Goal: Information Seeking & Learning: Learn about a topic

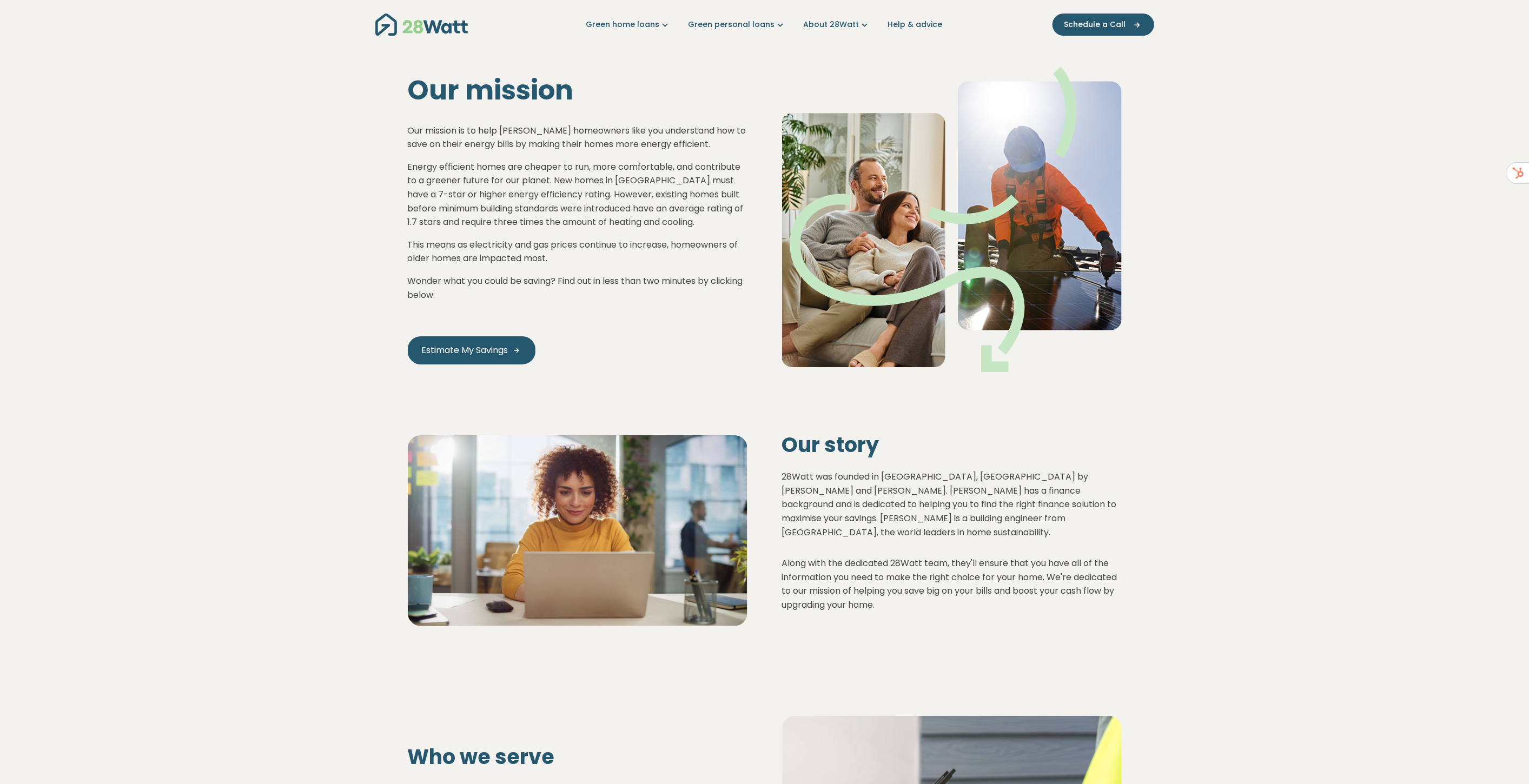
click at [429, 34] on img "Main navigation" at bounding box center [422, 24] width 93 height 22
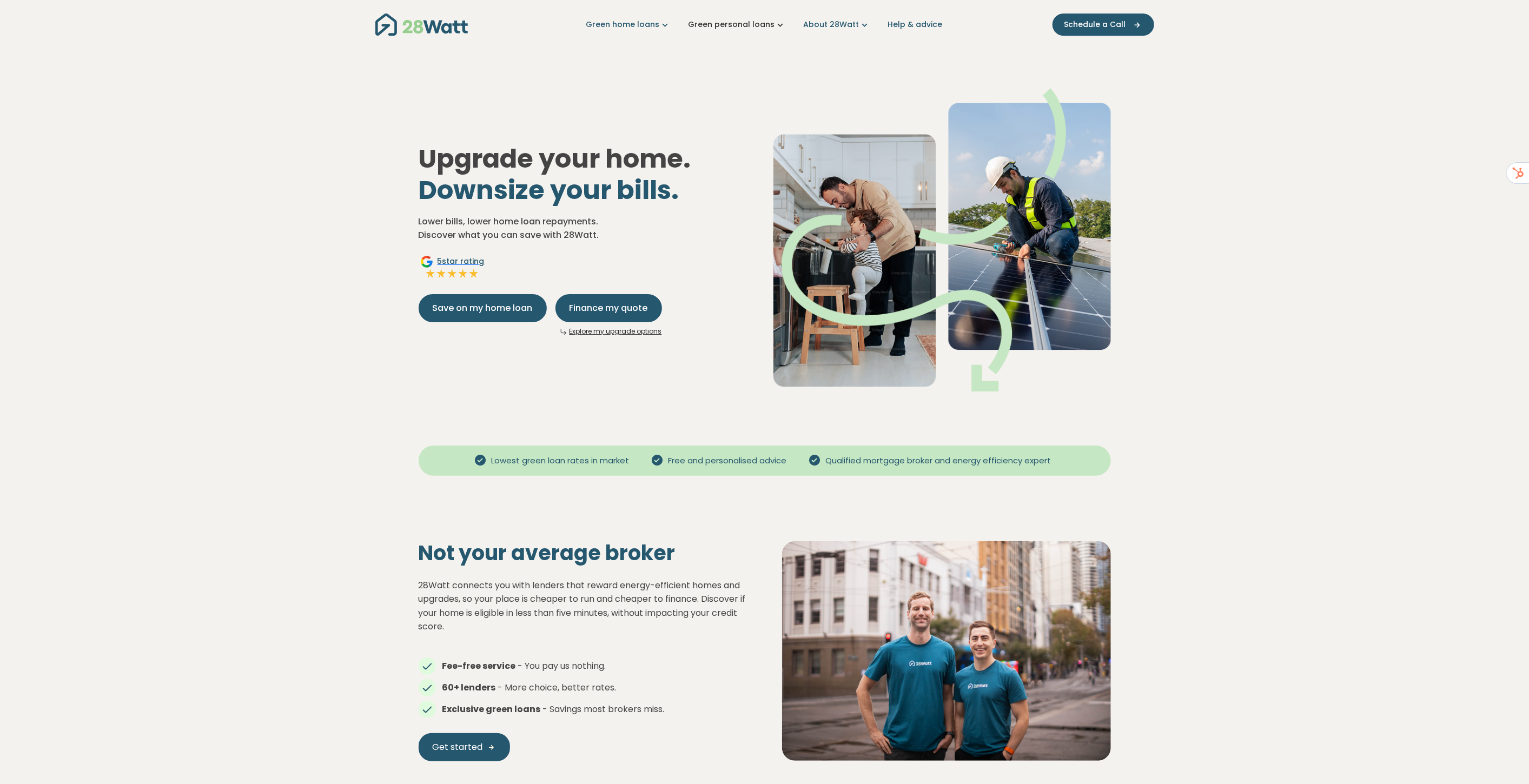
click at [770, 25] on link "Green personal loans" at bounding box center [737, 25] width 98 height 12
click at [834, 25] on link "About 28Watt" at bounding box center [837, 25] width 67 height 12
click at [922, 25] on link "Help & advice" at bounding box center [916, 25] width 55 height 12
